Goal: Check status: Check status

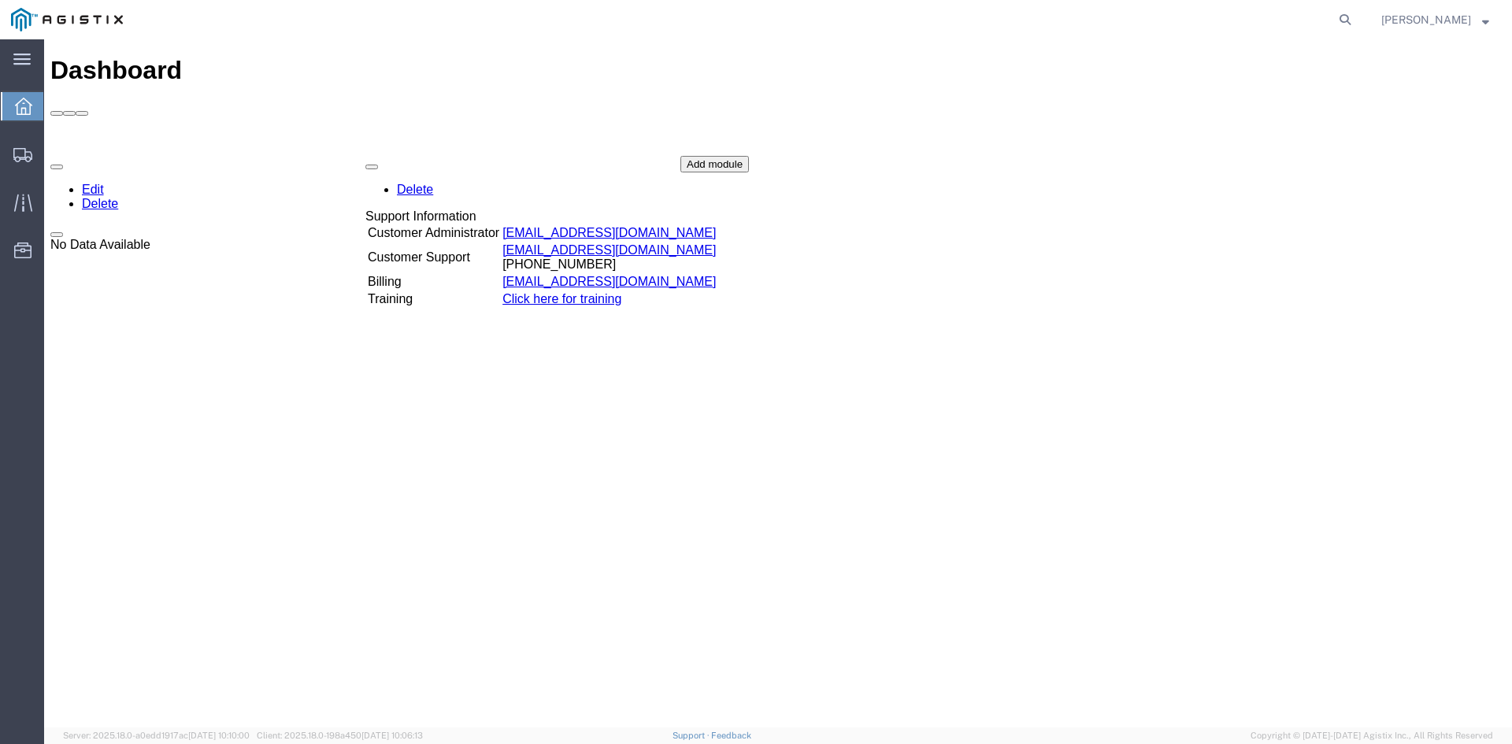
drag, startPoint x: 1353, startPoint y: 21, endPoint x: 1333, endPoint y: 27, distance: 21.2
click at [1356, 21] on icon at bounding box center [1345, 20] width 22 height 22
paste input "56699226"
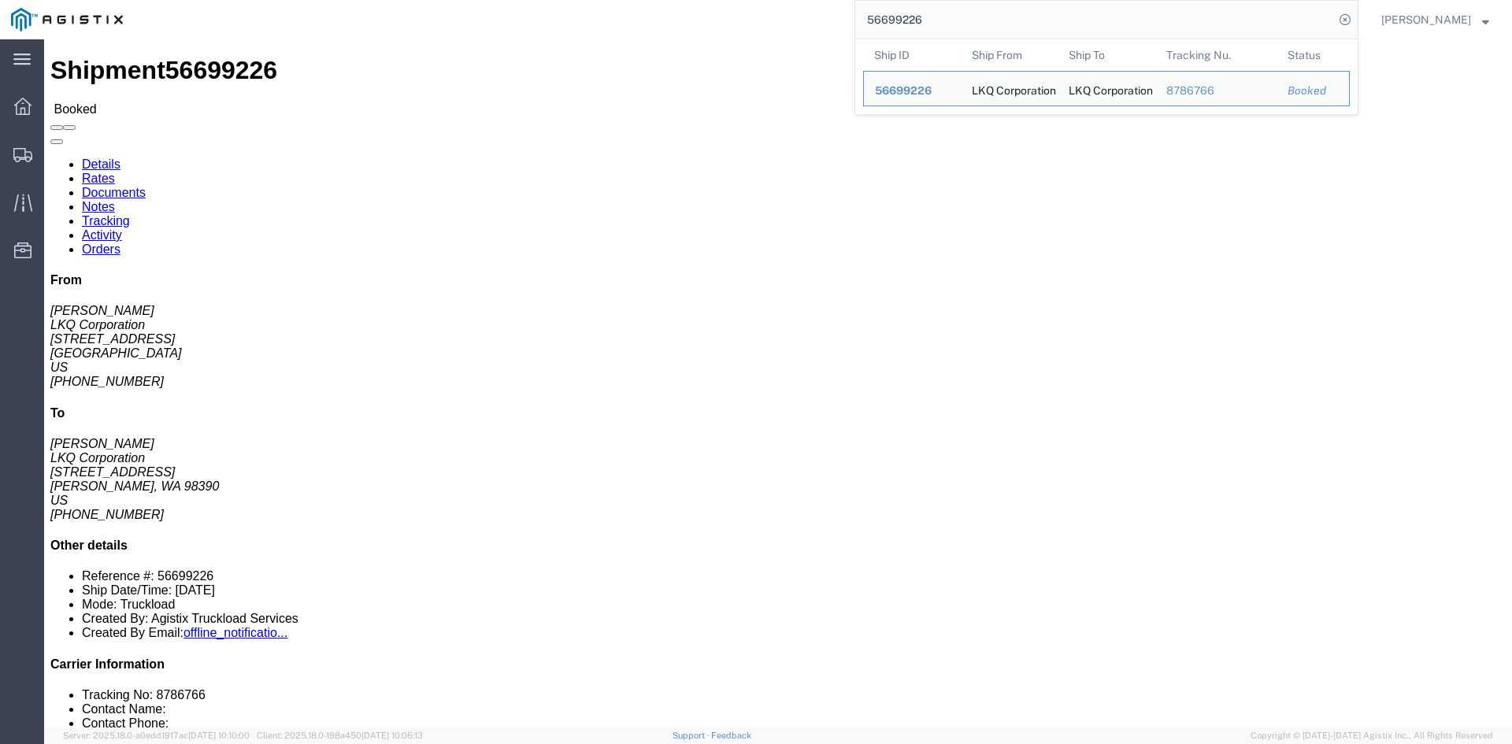
click link "Notes"
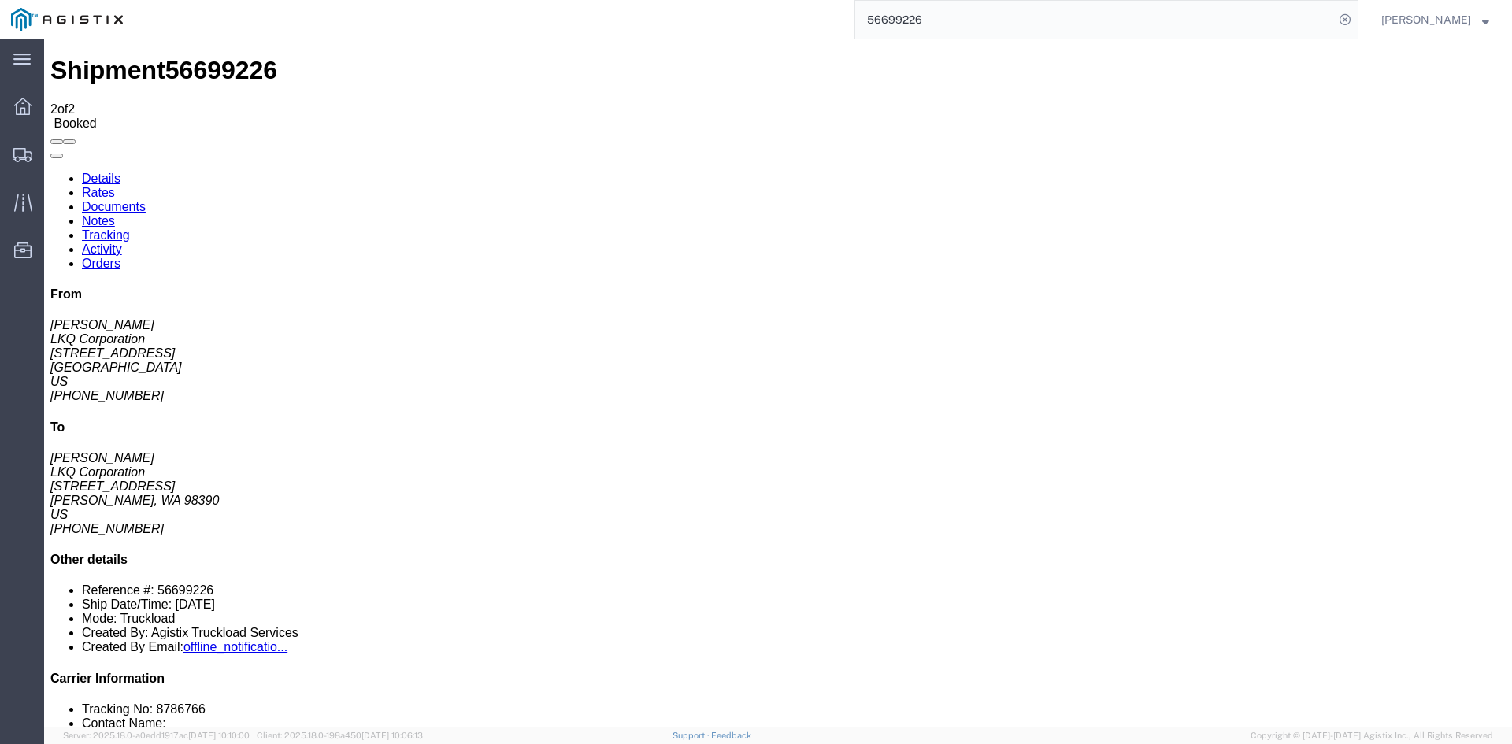
click at [865, 20] on div "56699226" at bounding box center [746, 19] width 1224 height 39
click at [882, 19] on input "56699226" at bounding box center [1094, 20] width 479 height 38
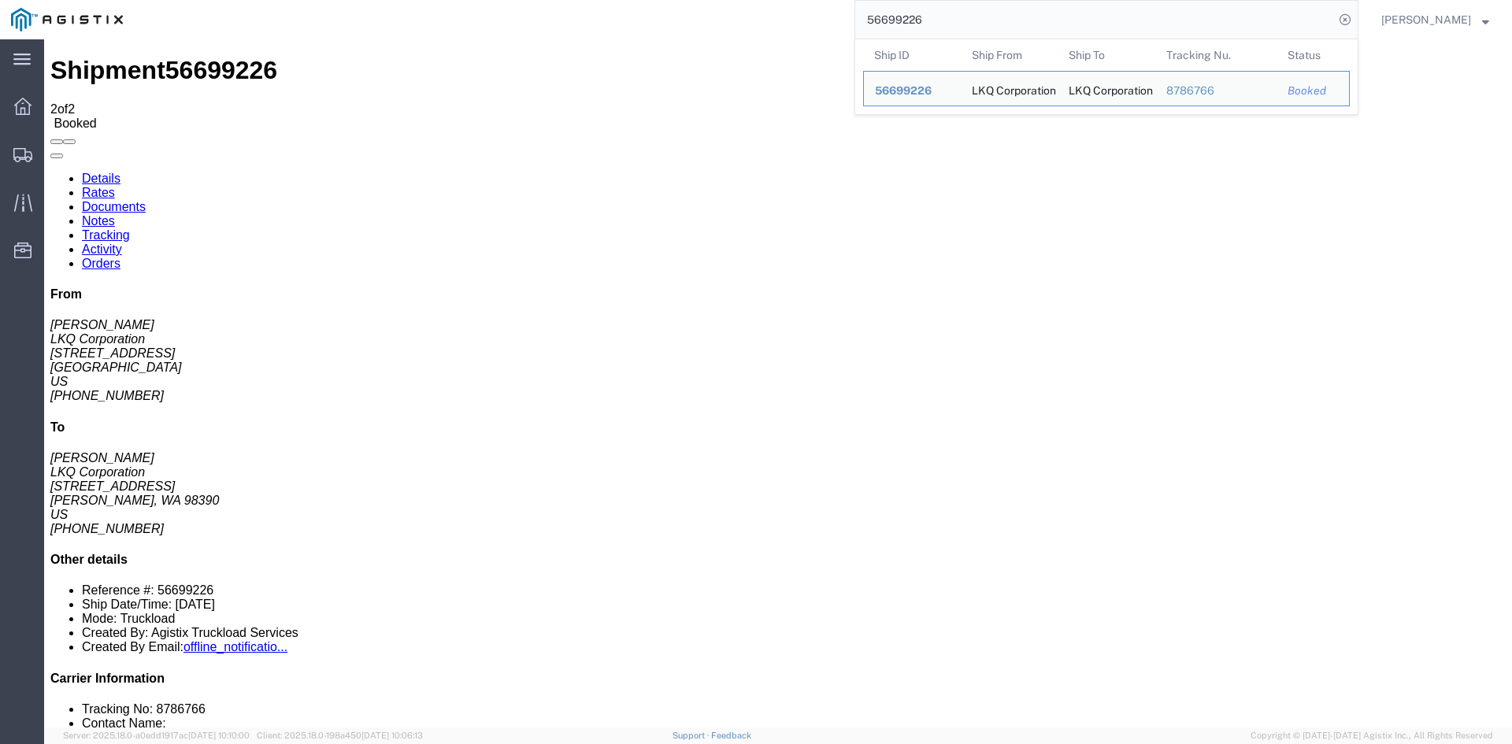
click at [882, 19] on input "56699226" at bounding box center [1094, 20] width 479 height 38
paste input "729257"
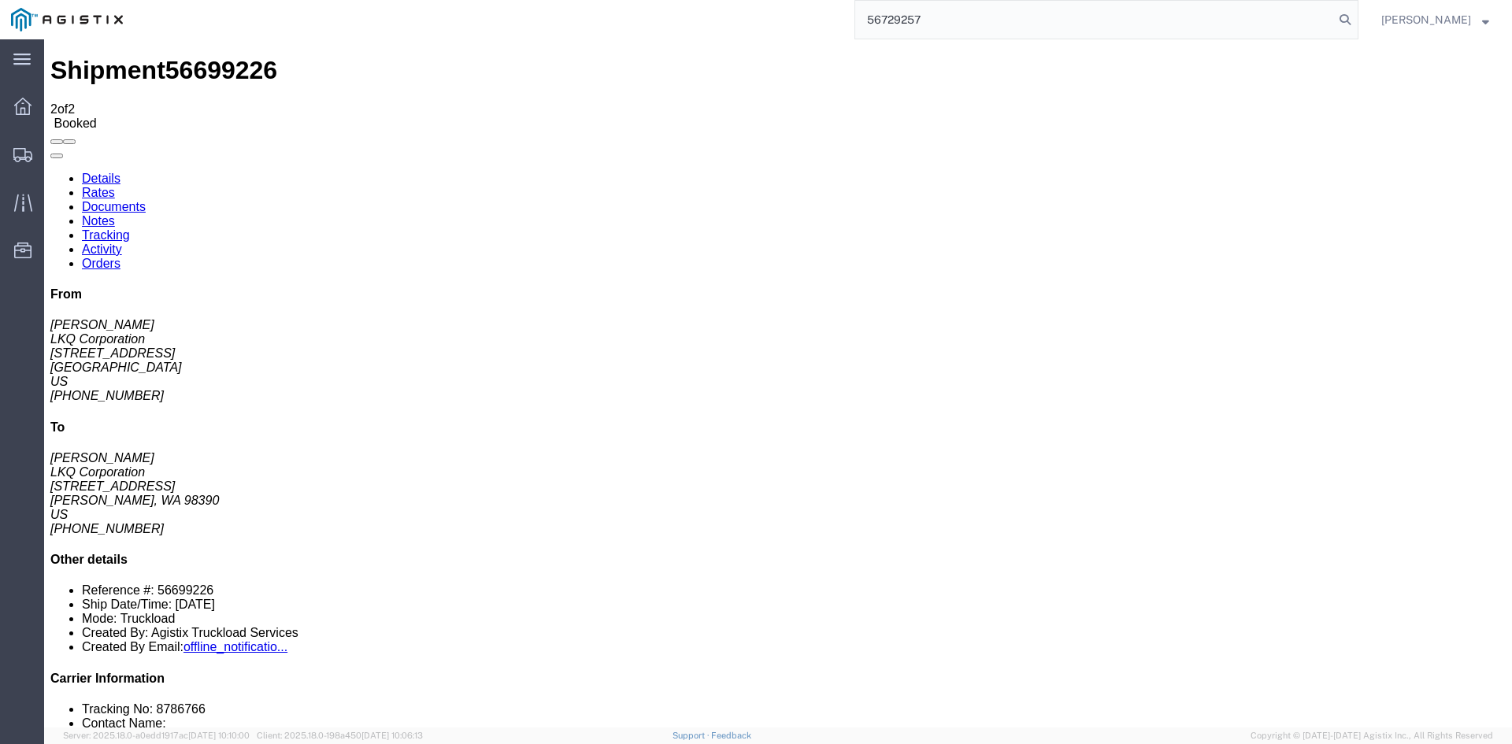
type input "56729257"
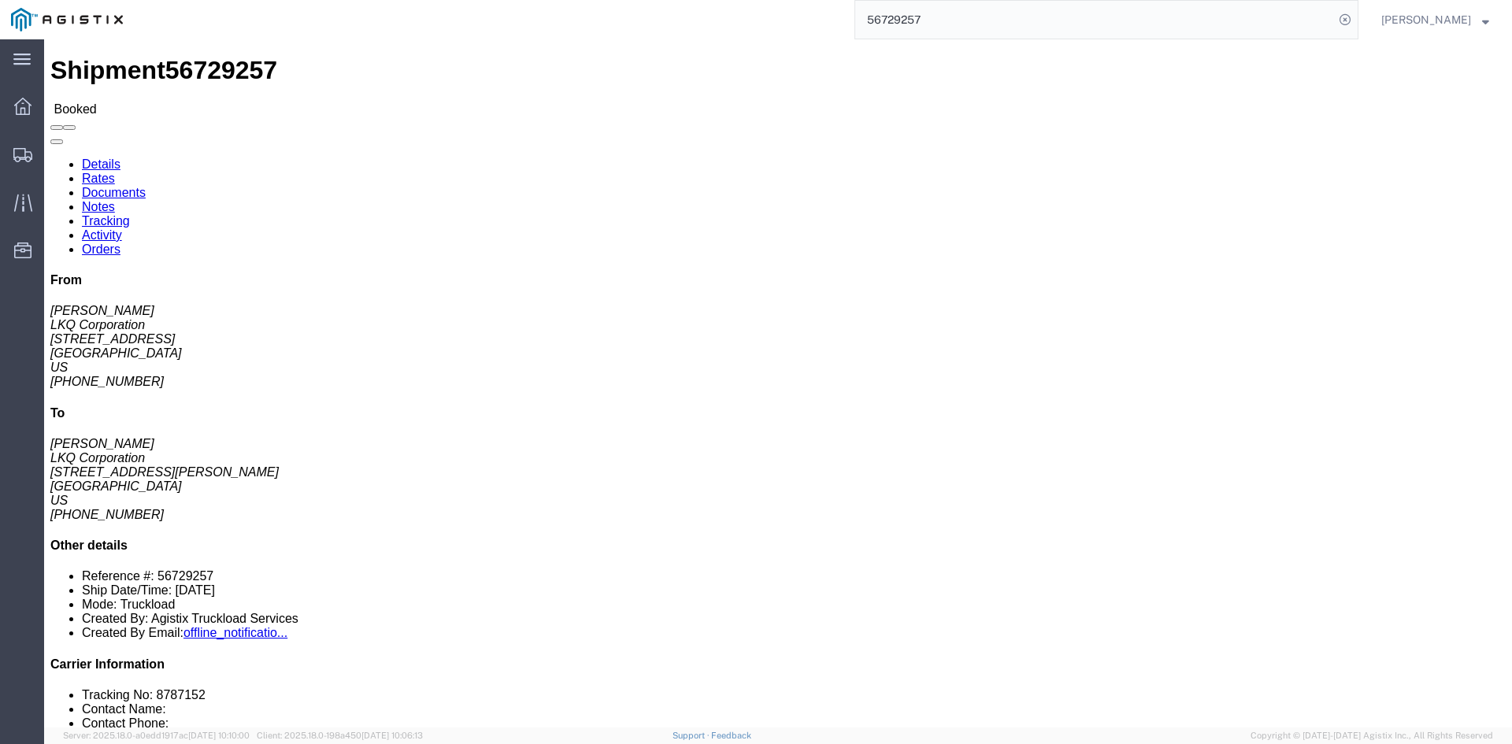
click link "Notes"
